Goal: Task Accomplishment & Management: Complete application form

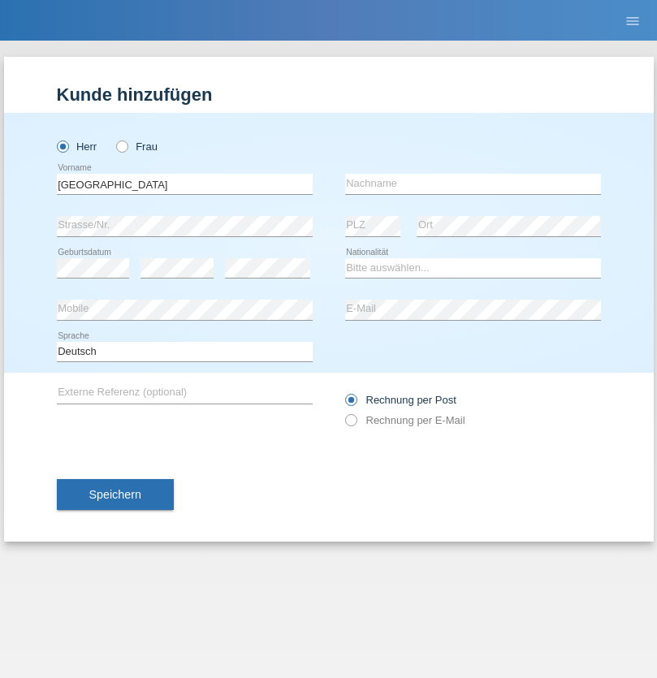
type input "[GEOGRAPHIC_DATA]"
click at [473, 184] on input "text" at bounding box center [473, 184] width 256 height 20
type input "Adnan"
select select "HR"
select select "C"
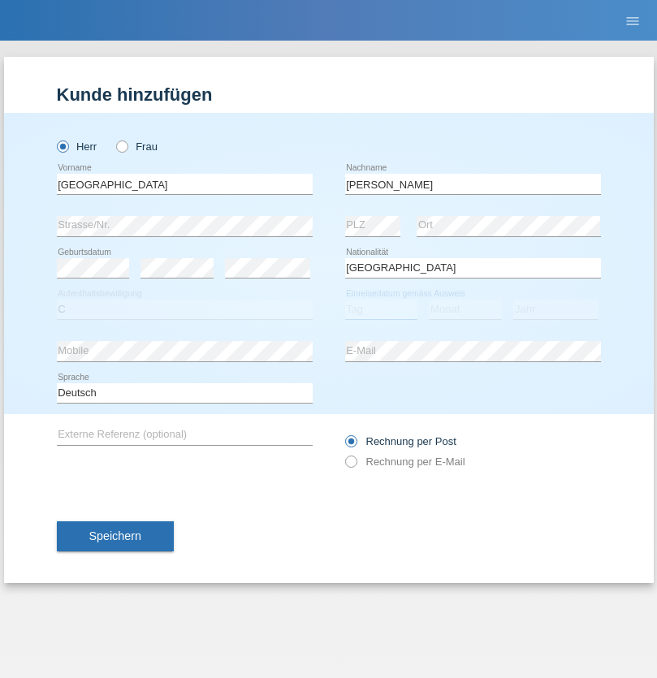
select select "03"
select select "01"
select select "2021"
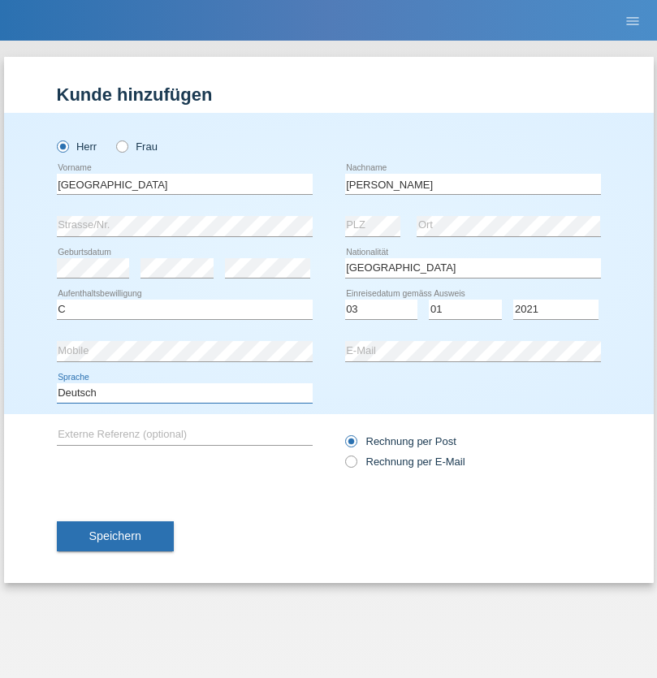
select select "en"
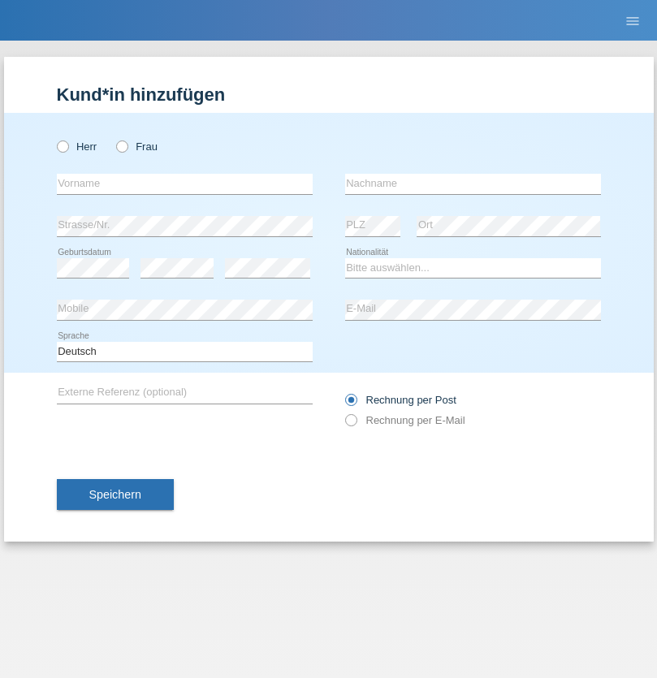
radio input "true"
click at [184, 184] on input "text" at bounding box center [185, 184] width 256 height 20
type input "Bastri"
click at [473, 184] on input "text" at bounding box center [473, 184] width 256 height 20
type input "Ajdari"
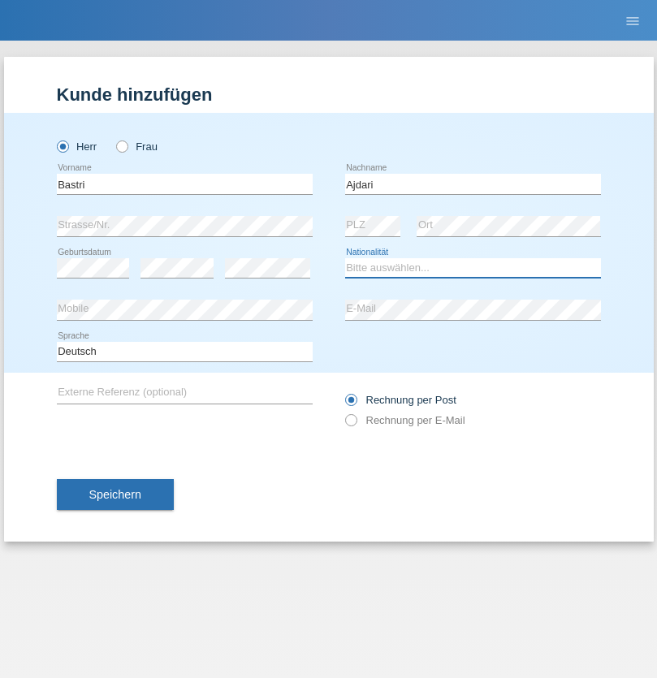
select select "MK"
select select "C"
select select "01"
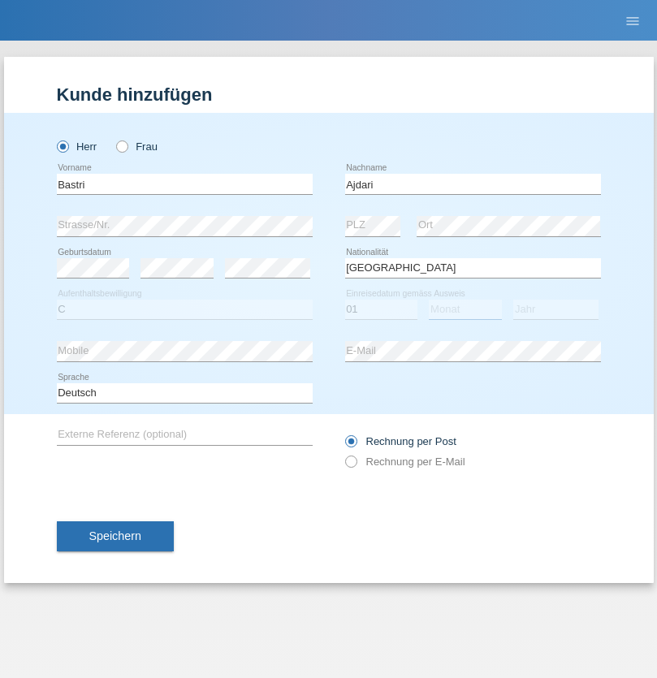
select select "02"
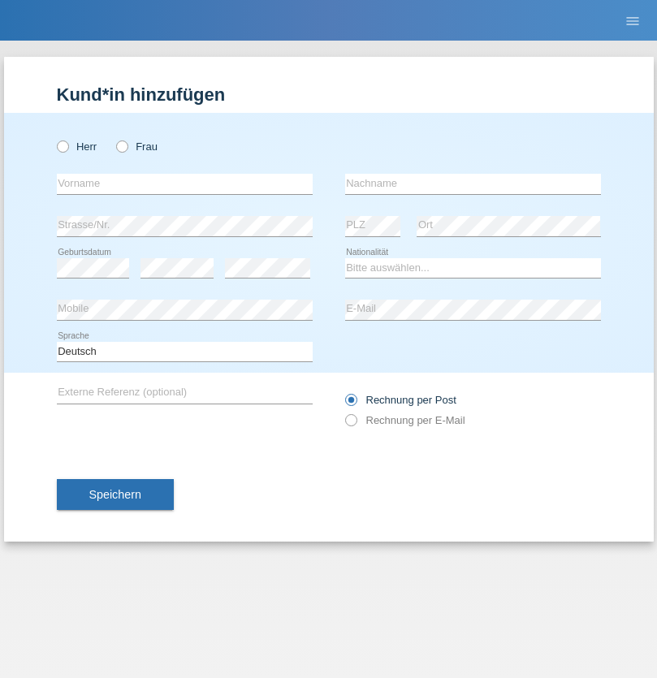
radio input "true"
click at [184, 184] on input "text" at bounding box center [185, 184] width 256 height 20
type input "Celina"
click at [473, 184] on input "text" at bounding box center [473, 184] width 256 height 20
type input "Knopf"
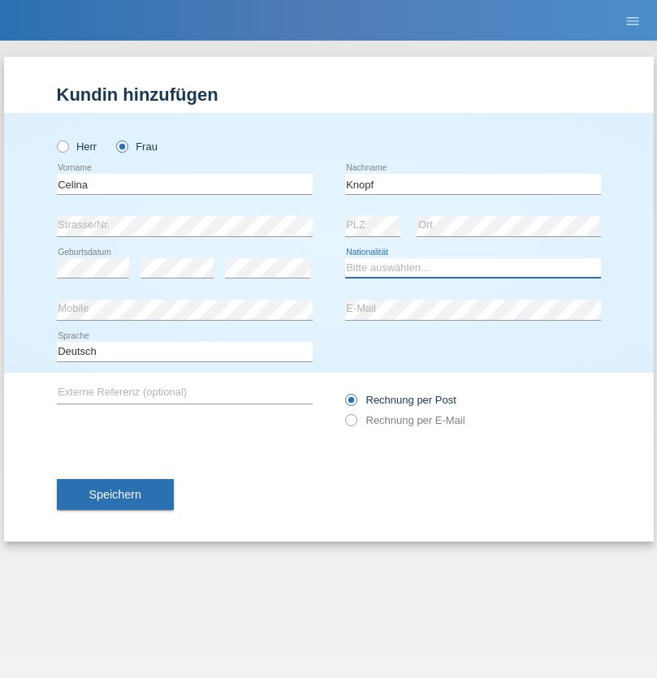
select select "DE"
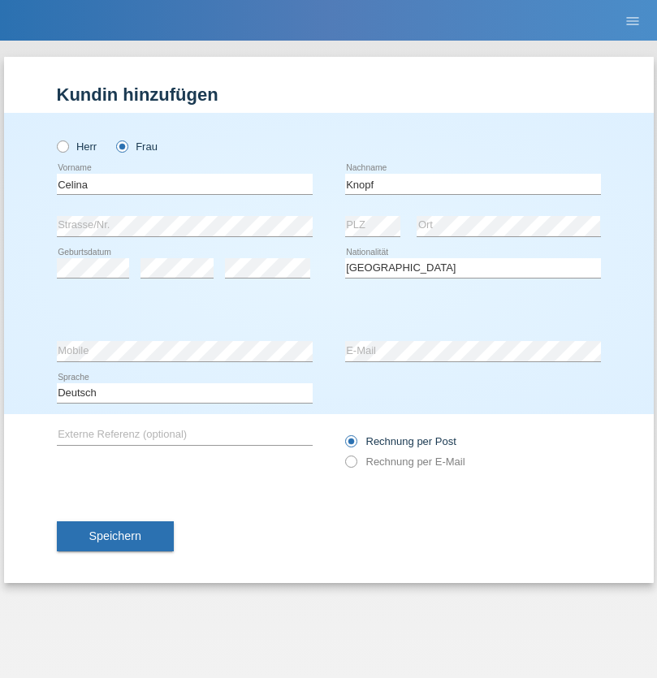
select select "C"
select select "01"
select select "06"
select select "2021"
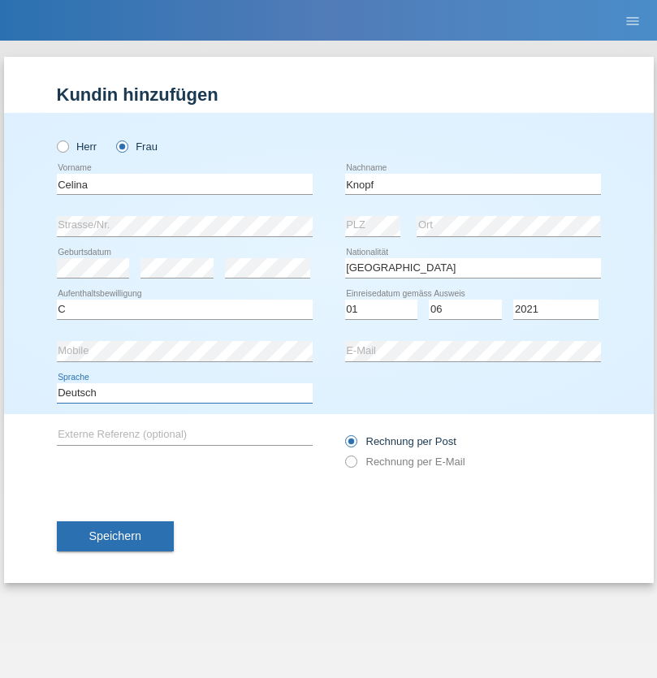
select select "en"
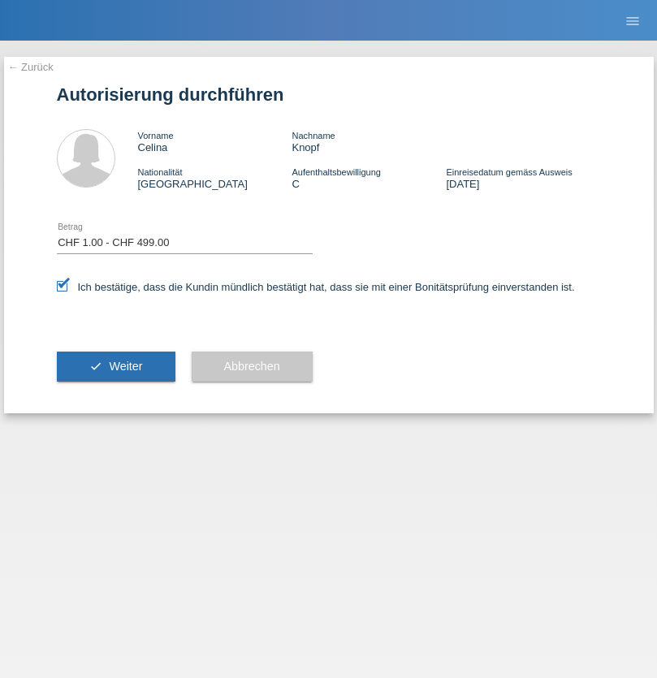
select select "1"
click at [115, 366] on span "Weiter" at bounding box center [125, 366] width 33 height 13
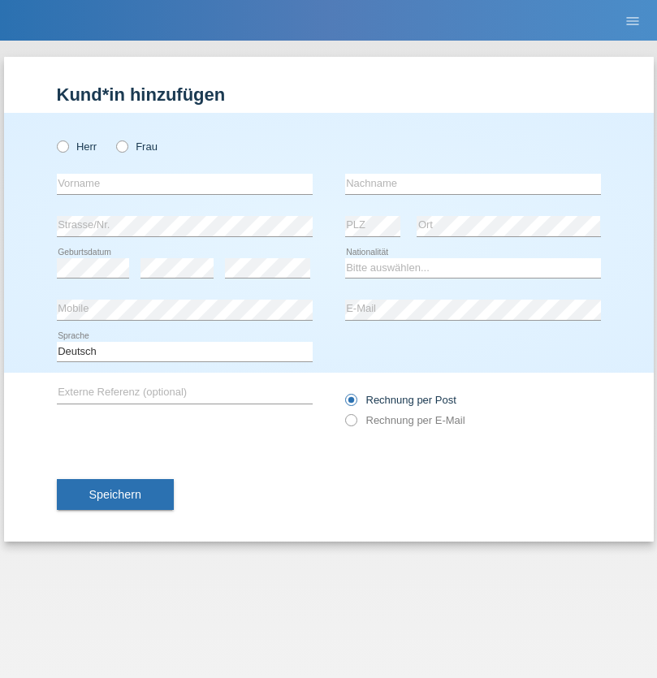
radio input "true"
click at [184, 184] on input "text" at bounding box center [185, 184] width 256 height 20
type input "Celina"
click at [473, 184] on input "text" at bounding box center [473, 184] width 256 height 20
type input "Knopf"
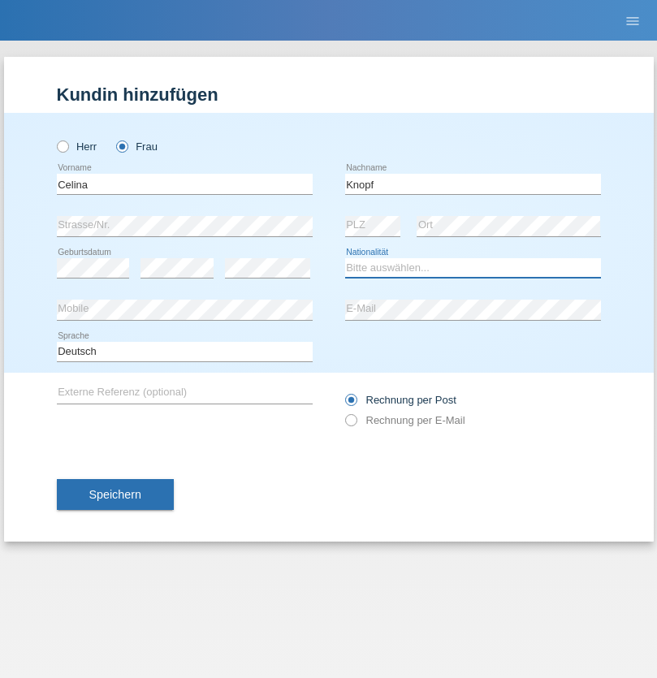
select select "DE"
select select "C"
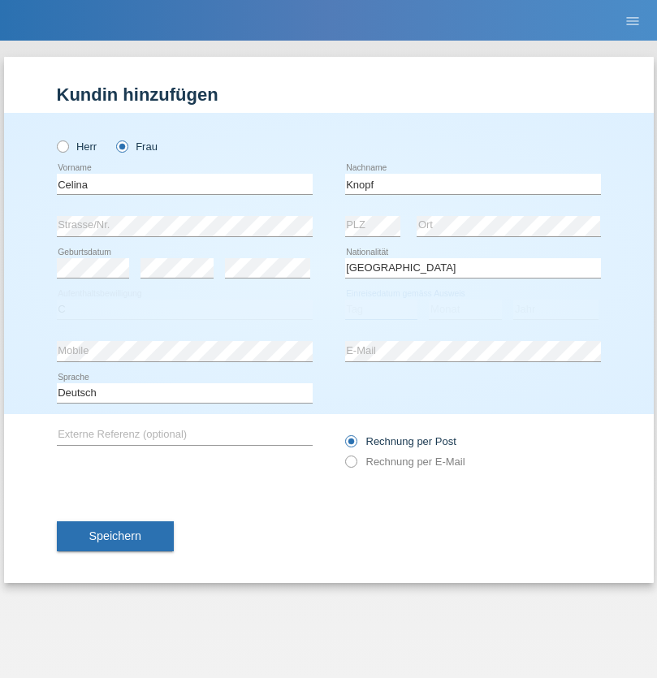
select select "01"
select select "06"
select select "2021"
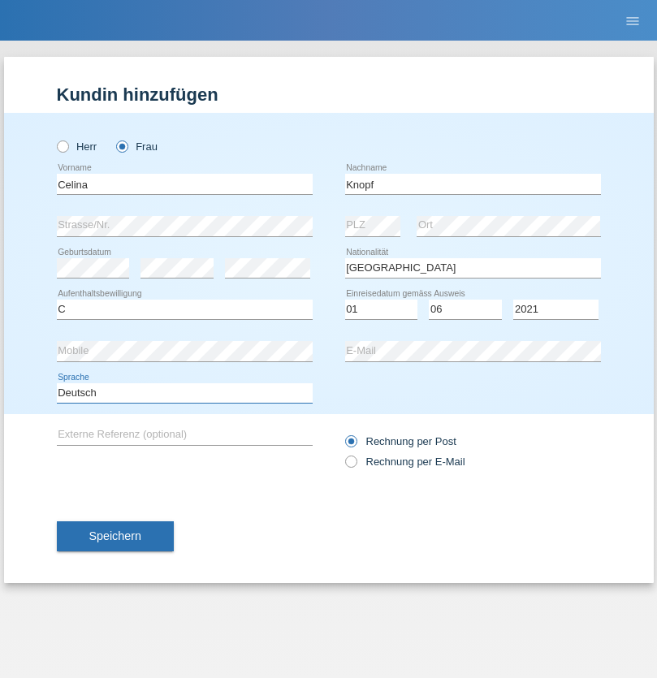
select select "en"
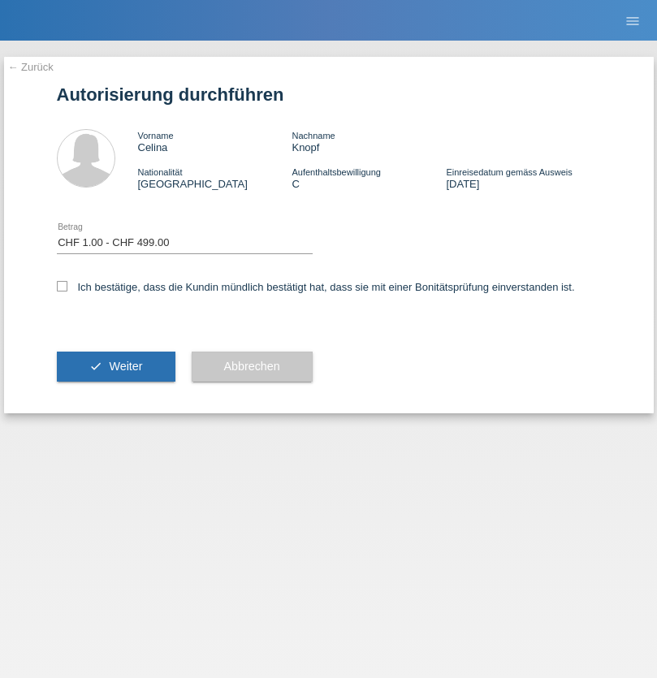
select select "1"
checkbox input "true"
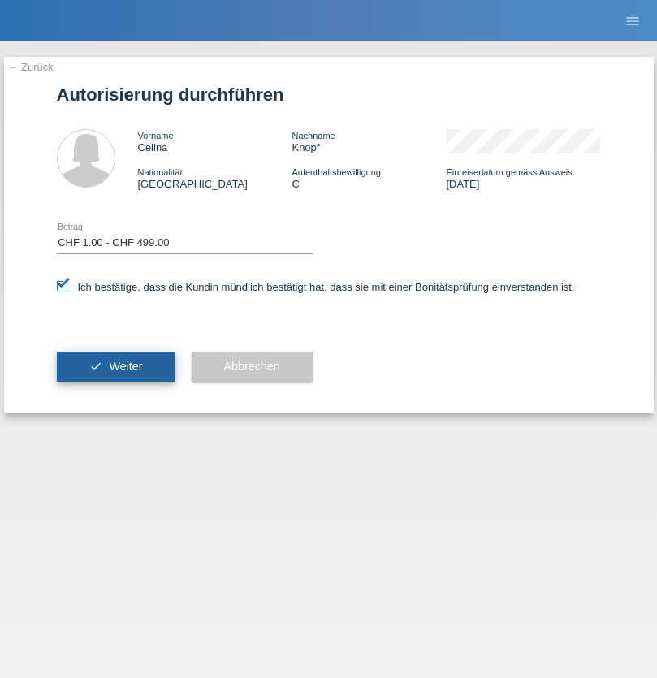
click at [115, 366] on span "Weiter" at bounding box center [125, 366] width 33 height 13
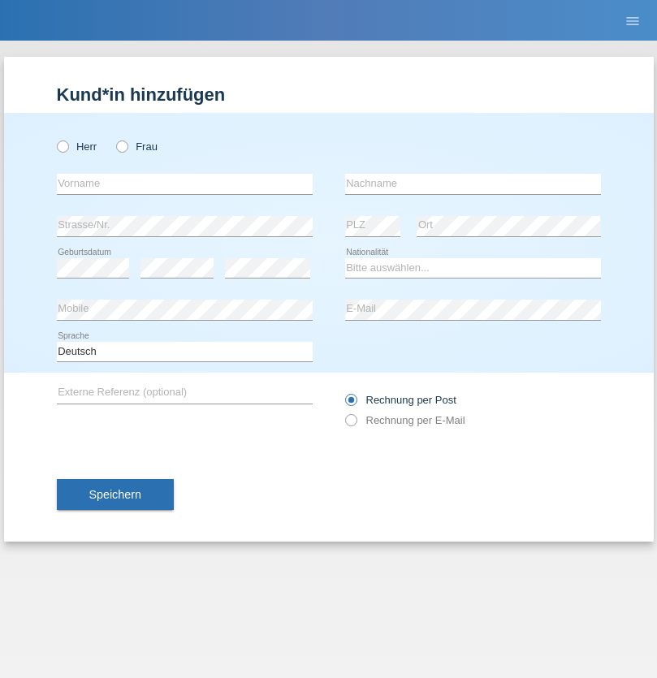
radio input "true"
click at [184, 184] on input "text" at bounding box center [185, 184] width 256 height 20
type input "Hajrie"
click at [473, 184] on input "text" at bounding box center [473, 184] width 256 height 20
type input "Redjepi"
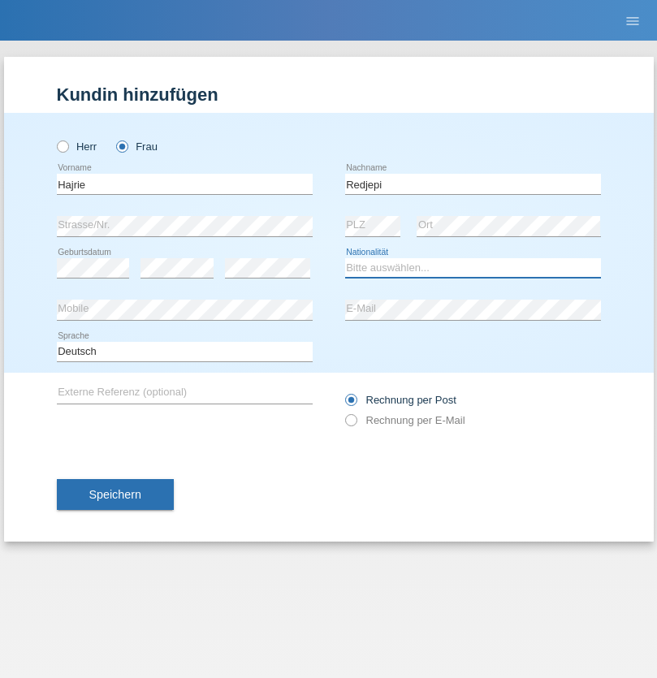
select select "MK"
select select "C"
select select "18"
select select "09"
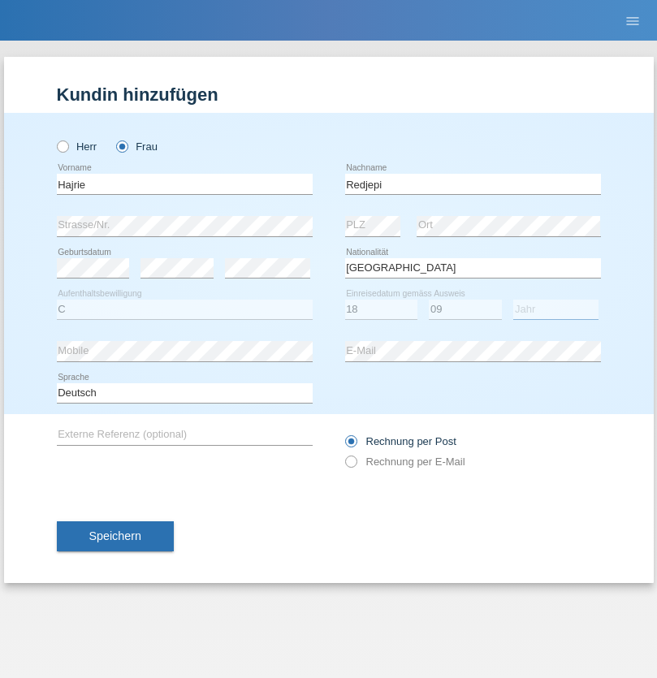
select select "1996"
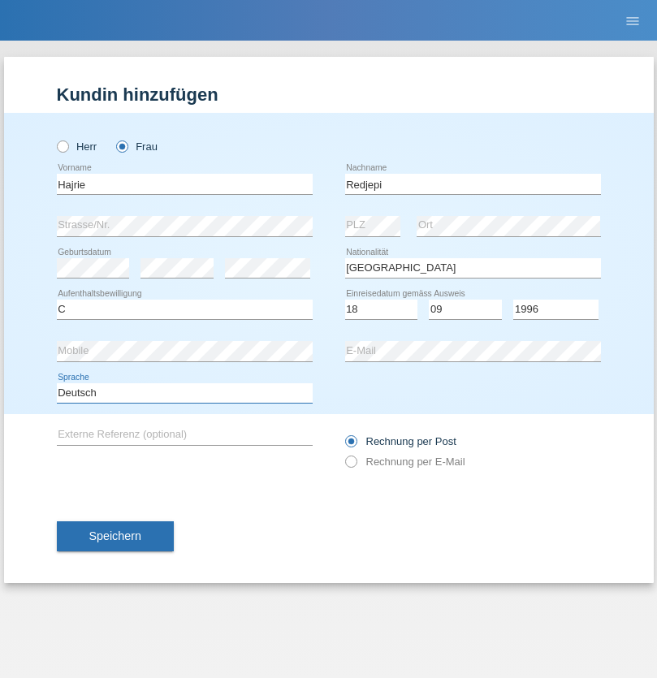
select select "en"
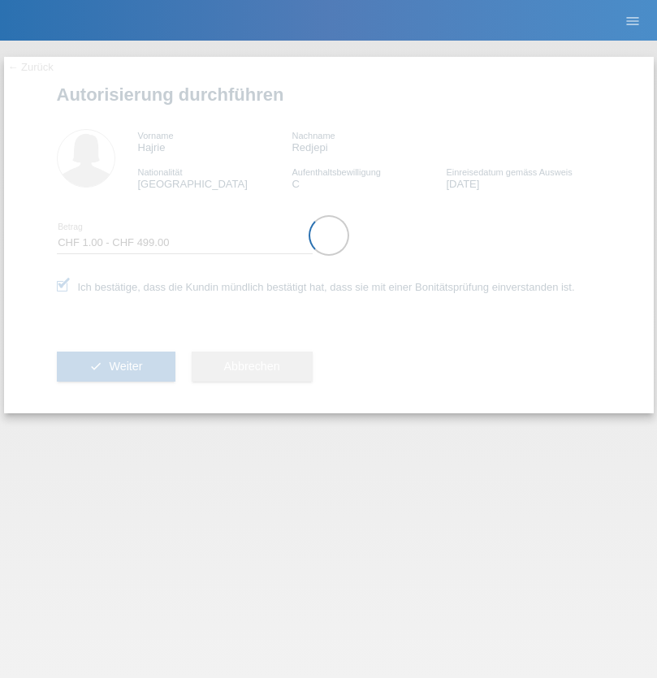
select select "1"
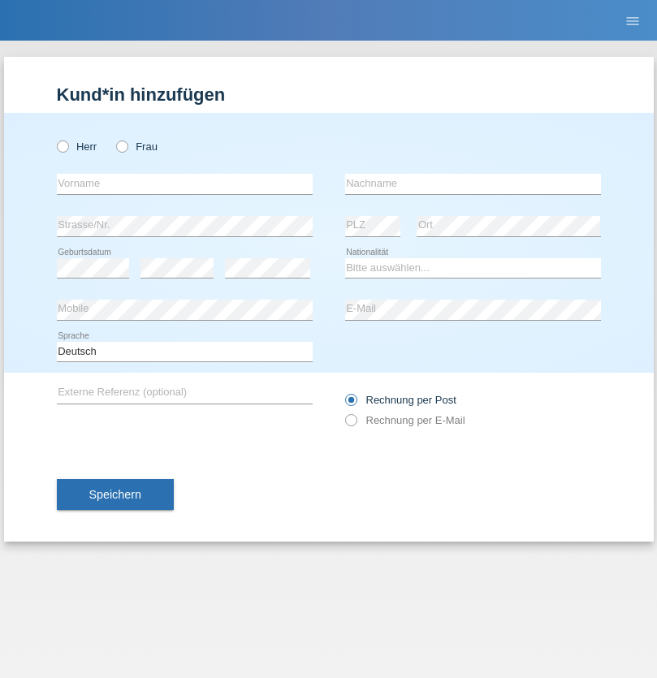
radio input "true"
click at [184, 184] on input "text" at bounding box center [185, 184] width 256 height 20
type input "[PERSON_NAME]"
click at [473, 184] on input "text" at bounding box center [473, 184] width 256 height 20
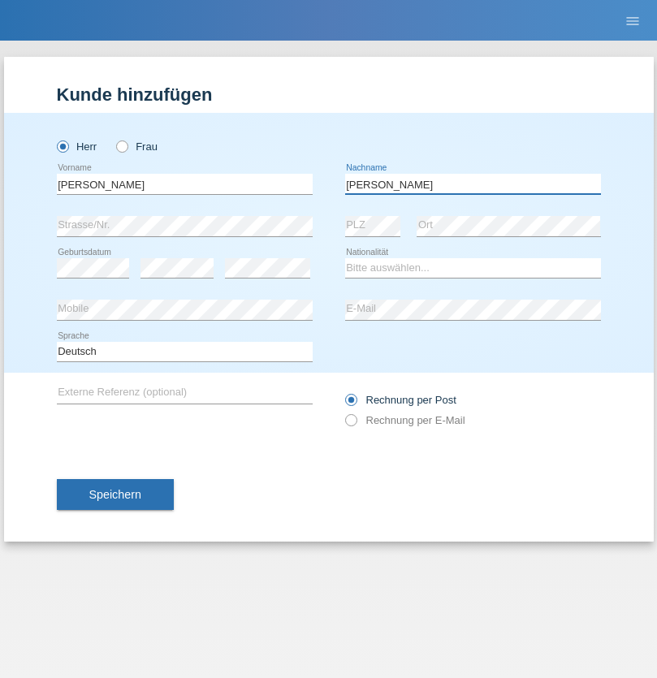
type input "[PERSON_NAME]"
select select "PL"
select select "C"
select select "16"
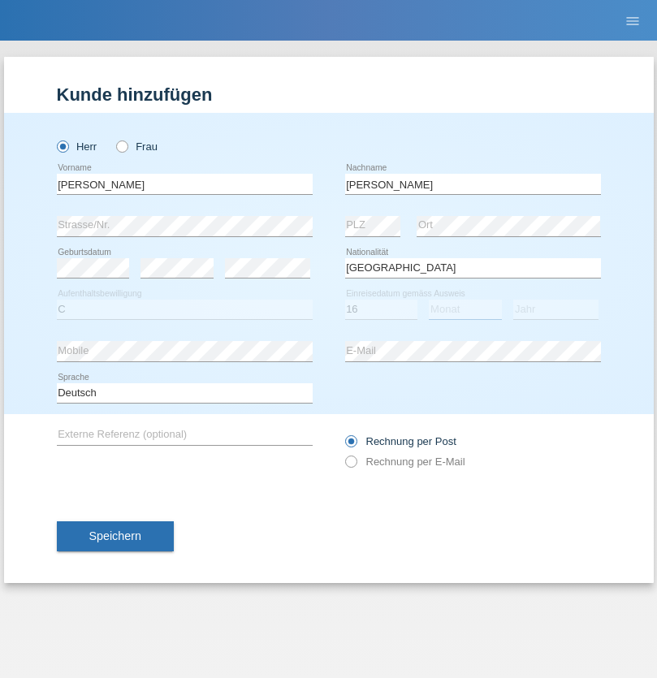
select select "04"
select select "2010"
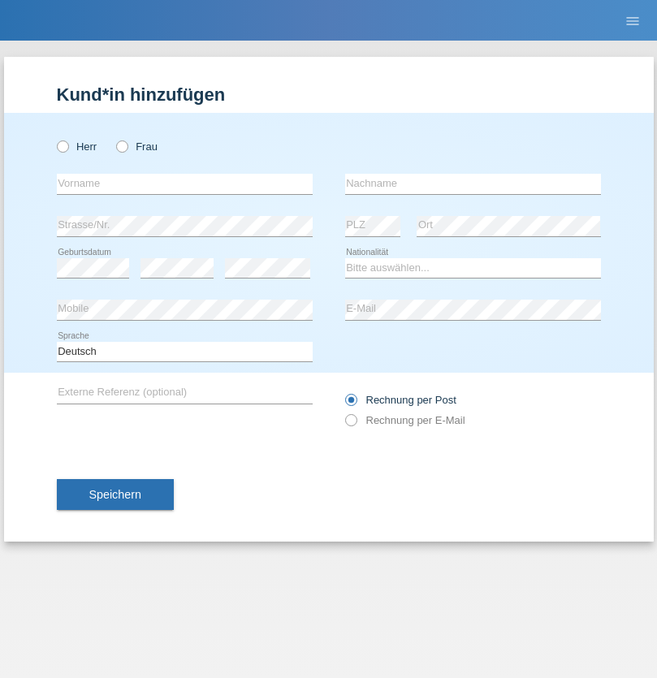
radio input "true"
click at [184, 184] on input "text" at bounding box center [185, 184] width 256 height 20
type input "Denise"
click at [473, 184] on input "text" at bounding box center [473, 184] width 256 height 20
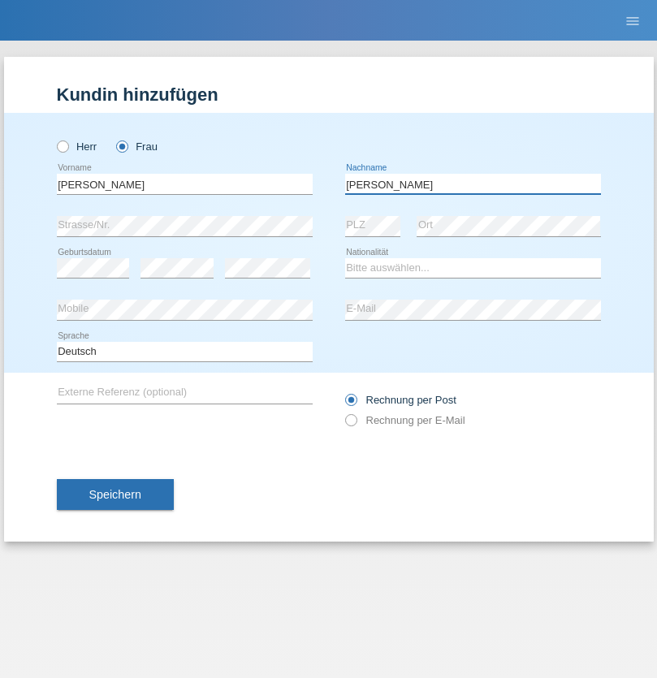
type input "Edward"
select select "CH"
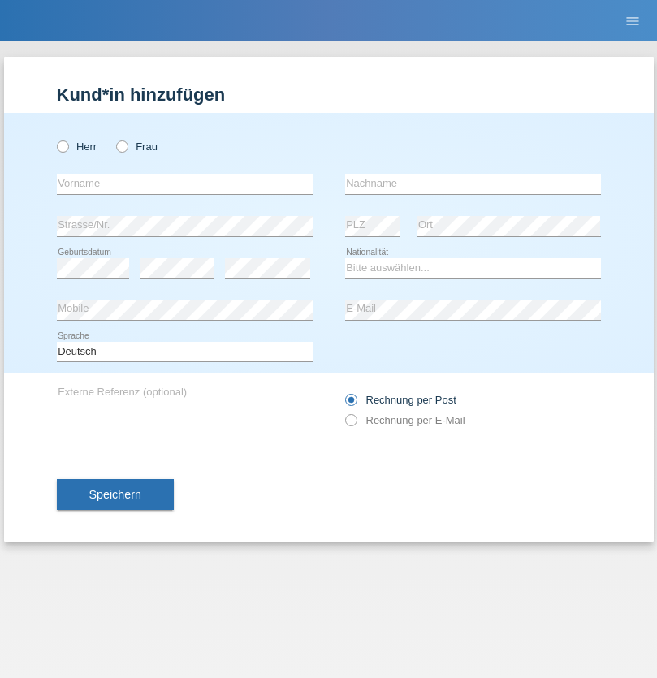
radio input "true"
click at [184, 184] on input "text" at bounding box center [185, 184] width 256 height 20
type input "Luca"
click at [473, 184] on input "text" at bounding box center [473, 184] width 256 height 20
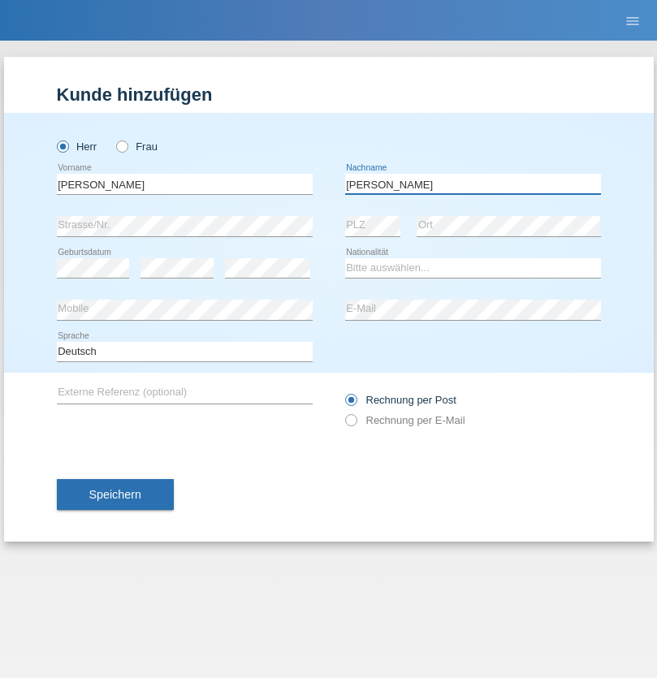
type input "Meier"
select select "CH"
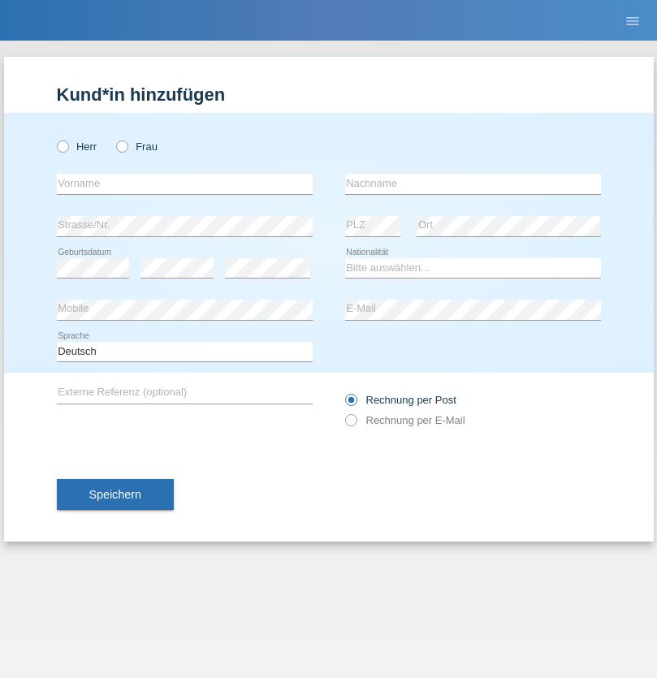
radio input "true"
click at [184, 184] on input "text" at bounding box center [185, 184] width 256 height 20
type input "[PERSON_NAME]"
click at [473, 184] on input "text" at bounding box center [473, 184] width 256 height 20
type input "Selmonaj"
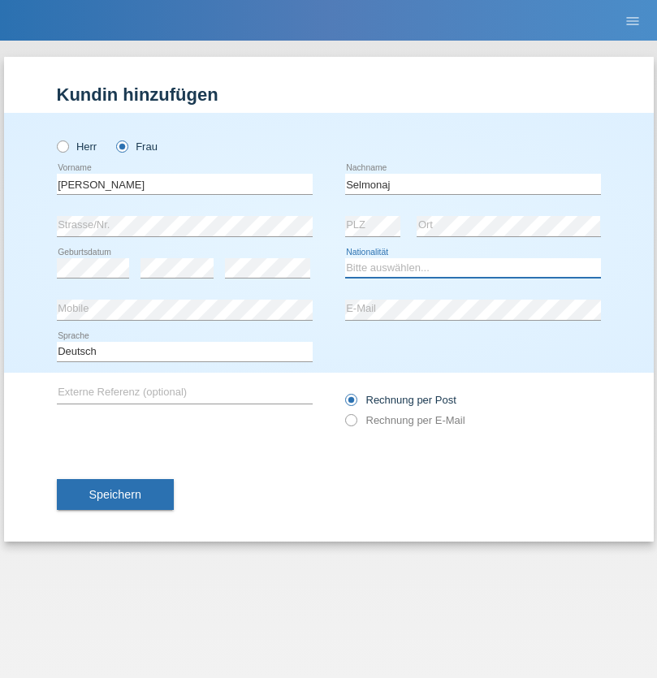
select select "CH"
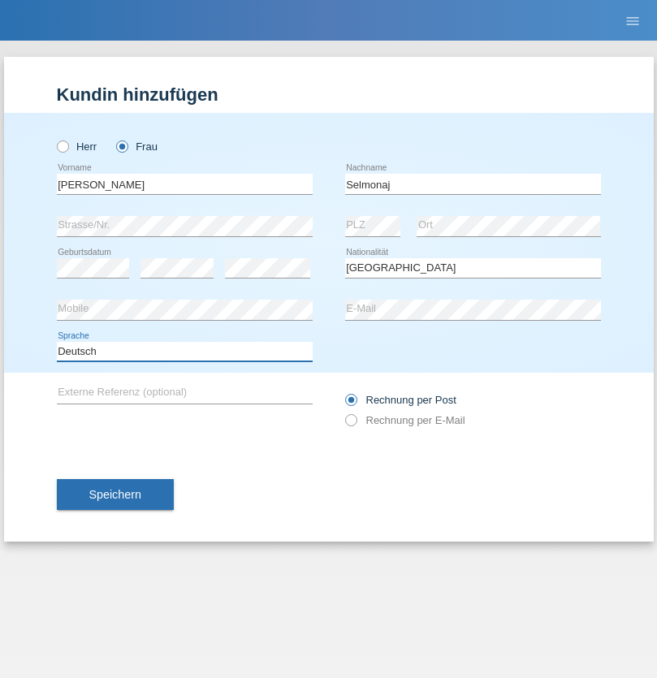
select select "en"
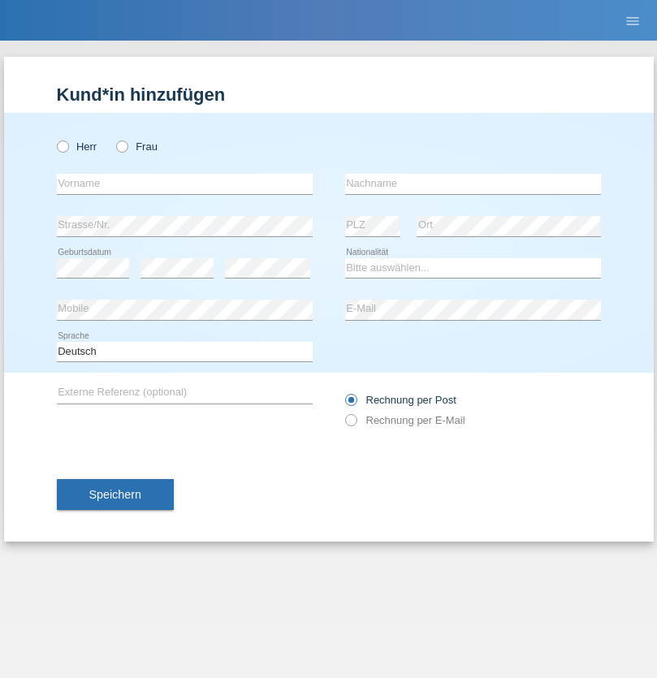
radio input "true"
click at [184, 184] on input "text" at bounding box center [185, 184] width 256 height 20
type input "Jens"
click at [473, 184] on input "text" at bounding box center [473, 184] width 256 height 20
type input "Mehlhorn"
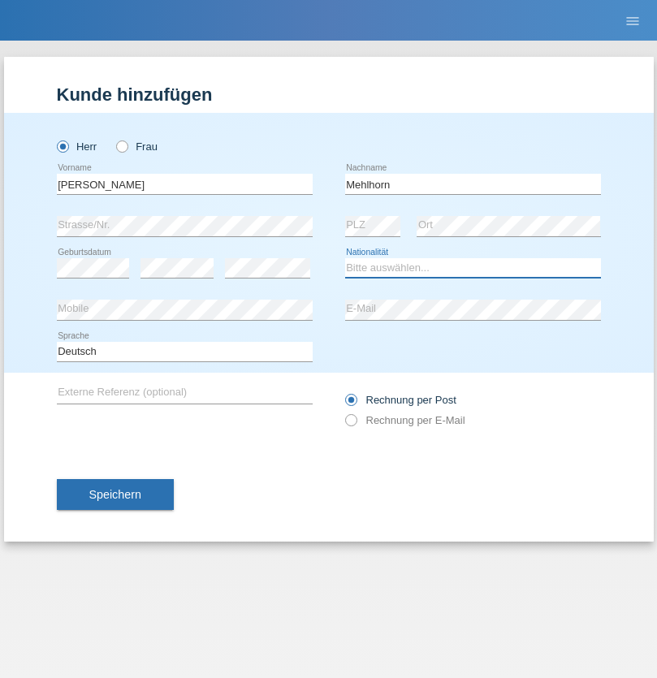
select select "CH"
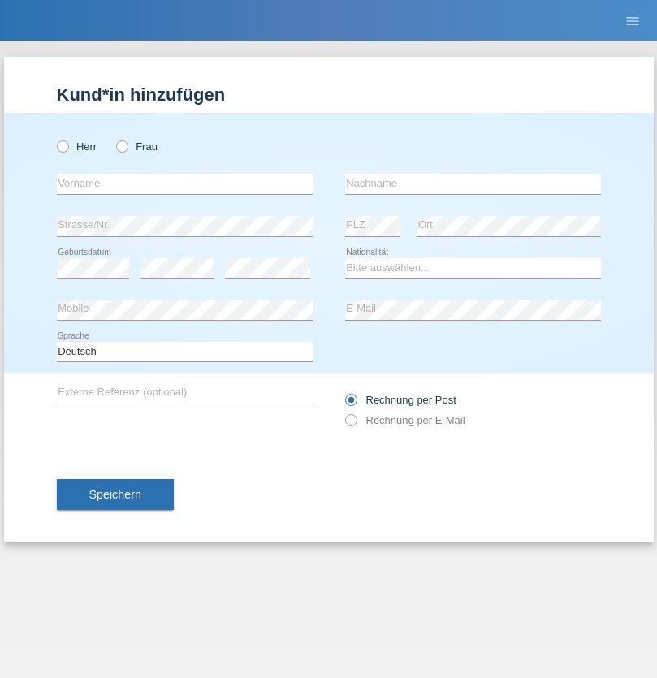
radio input "true"
click at [184, 184] on input "text" at bounding box center [185, 184] width 256 height 20
type input "[PERSON_NAME]"
click at [473, 184] on input "text" at bounding box center [473, 184] width 256 height 20
type input "Papuc"
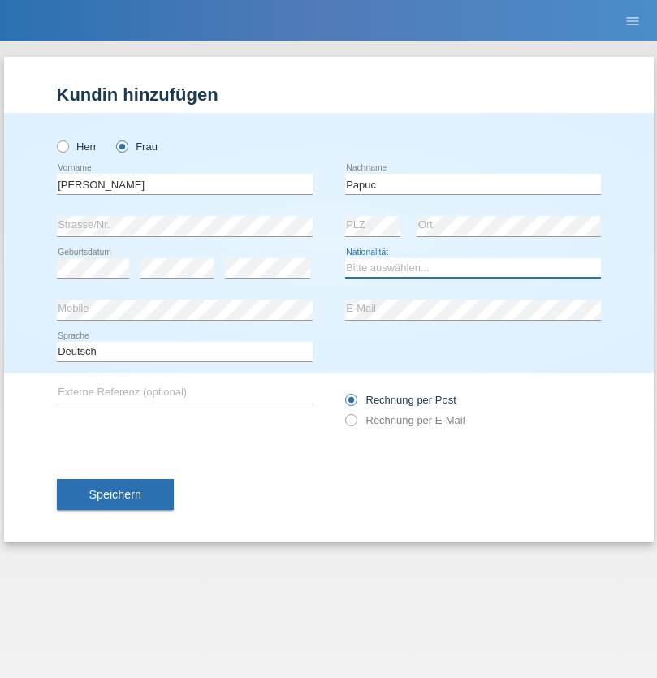
select select "RO"
select select "C"
select select "30"
select select "07"
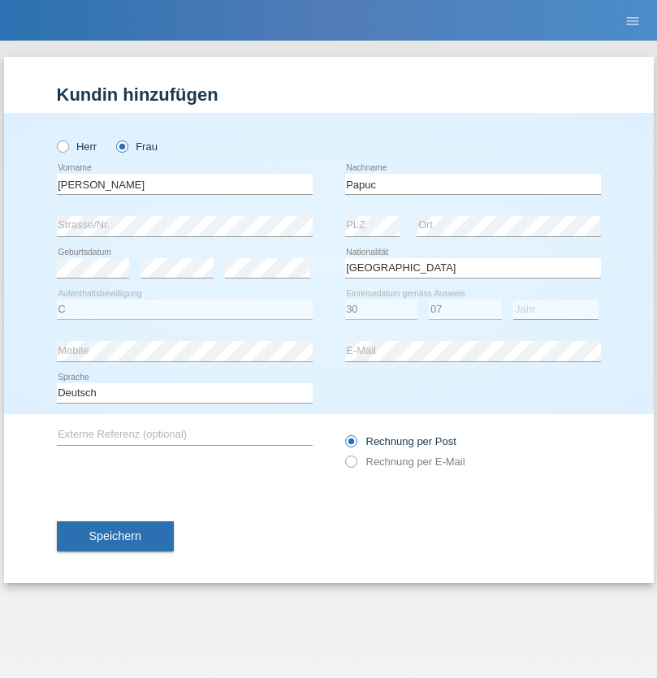
select select "2019"
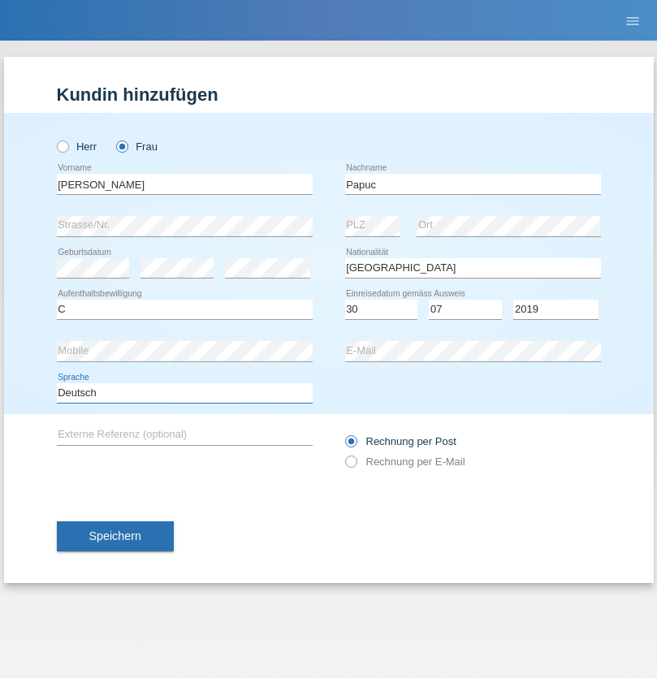
select select "en"
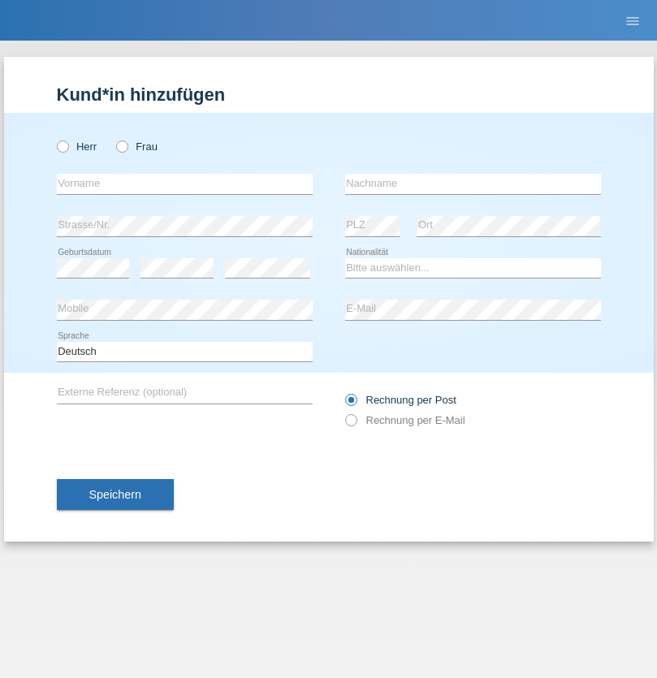
radio input "true"
click at [184, 184] on input "text" at bounding box center [185, 184] width 256 height 20
type input "Dikbaş"
click at [473, 184] on input "text" at bounding box center [473, 184] width 256 height 20
type input "Nuray"
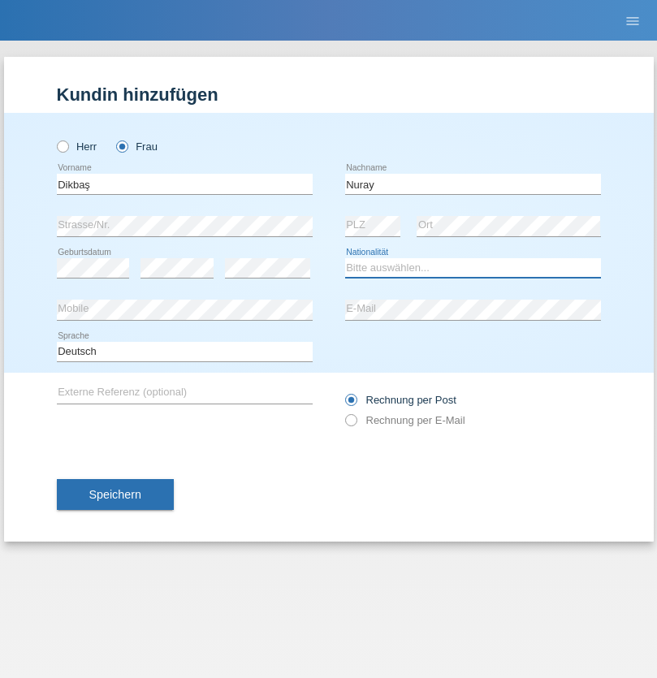
select select "TR"
select select "C"
select select "09"
select select "11"
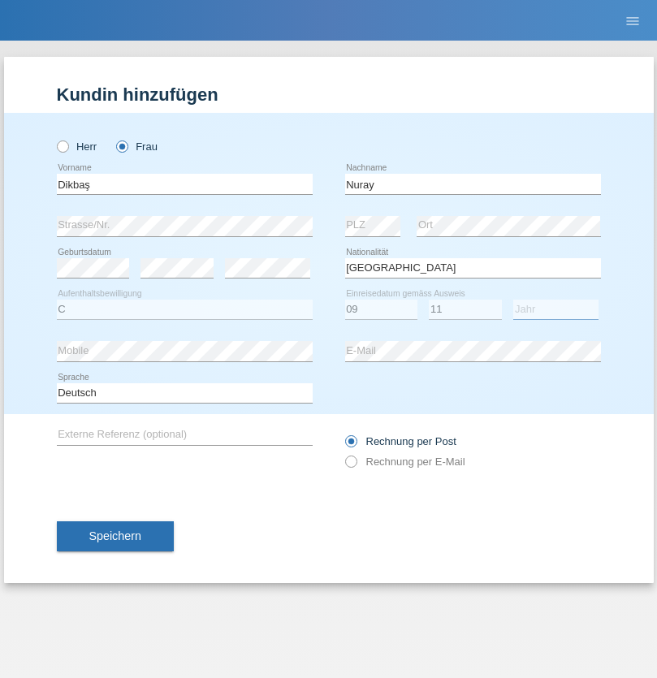
select select "1994"
